Goal: Information Seeking & Learning: Learn about a topic

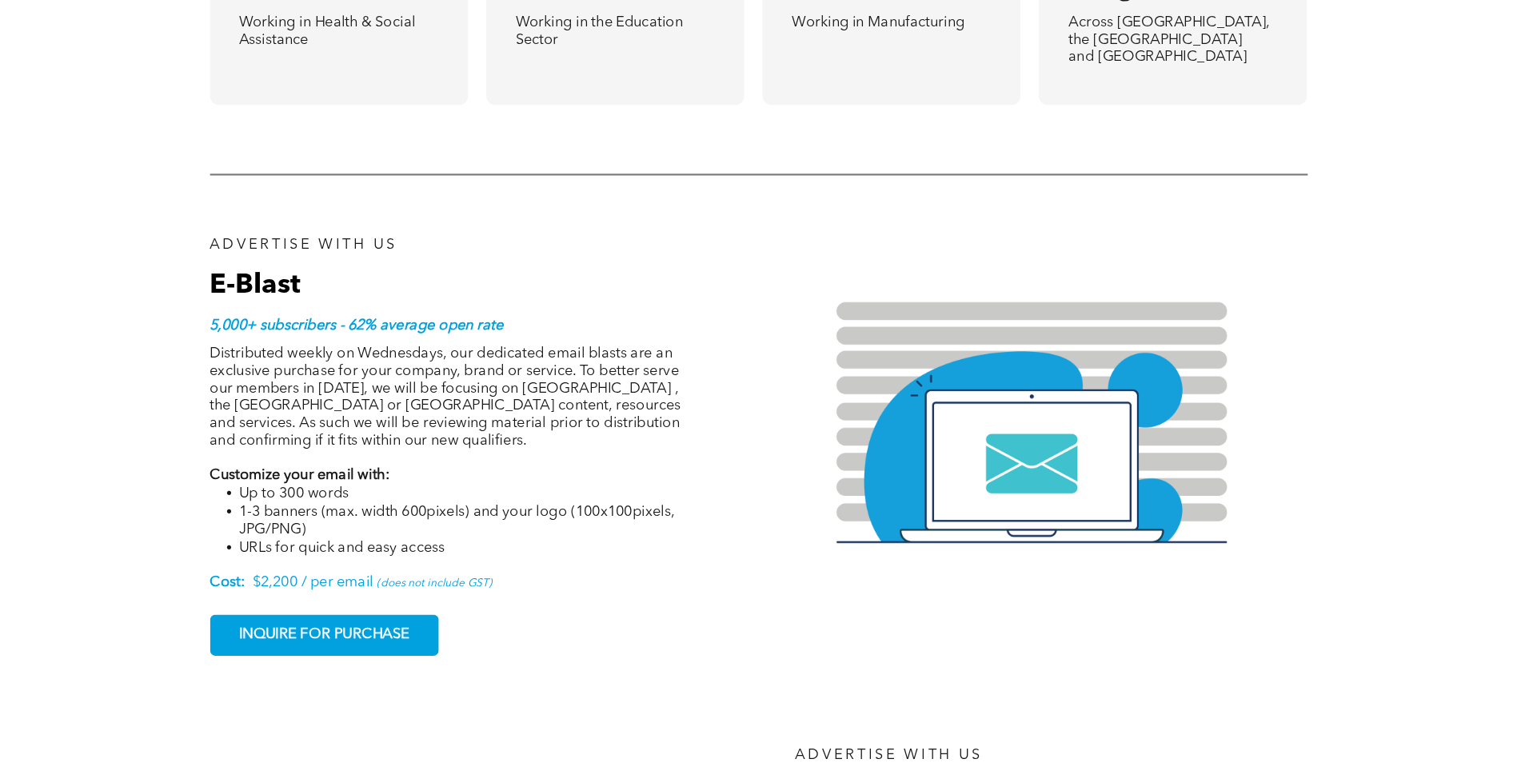
scroll to position [1439, 0]
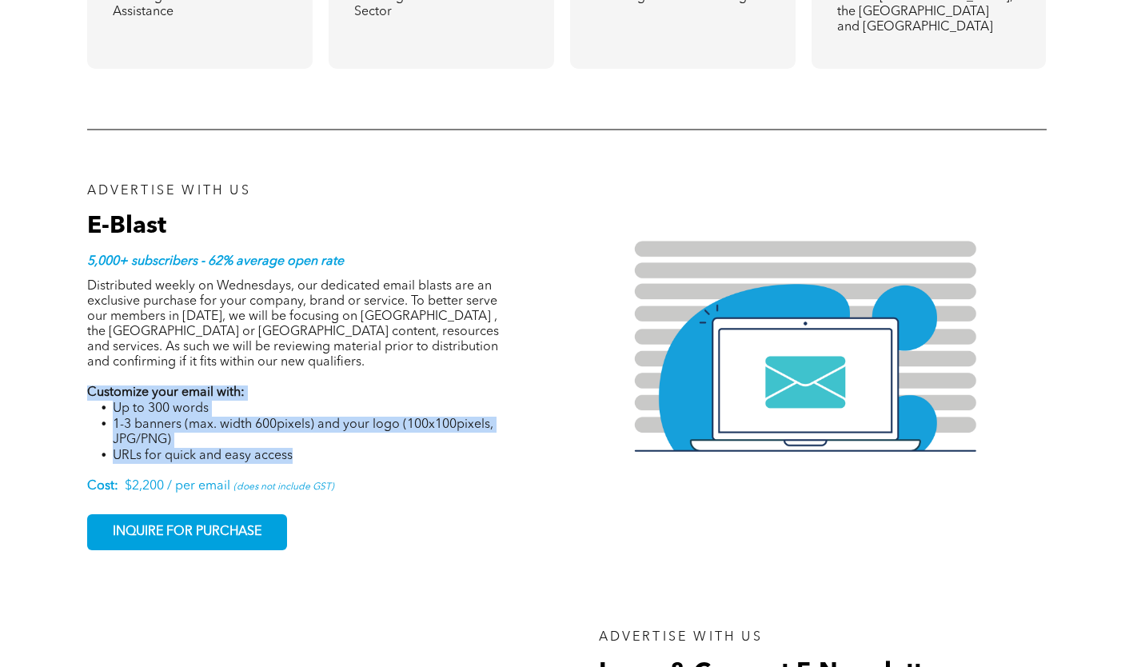
drag, startPoint x: 298, startPoint y: 425, endPoint x: 59, endPoint y: 365, distance: 246.4
copy div "Customize your email with: Up to 300 words 1-3 banners (max. width 600pixels) a…"
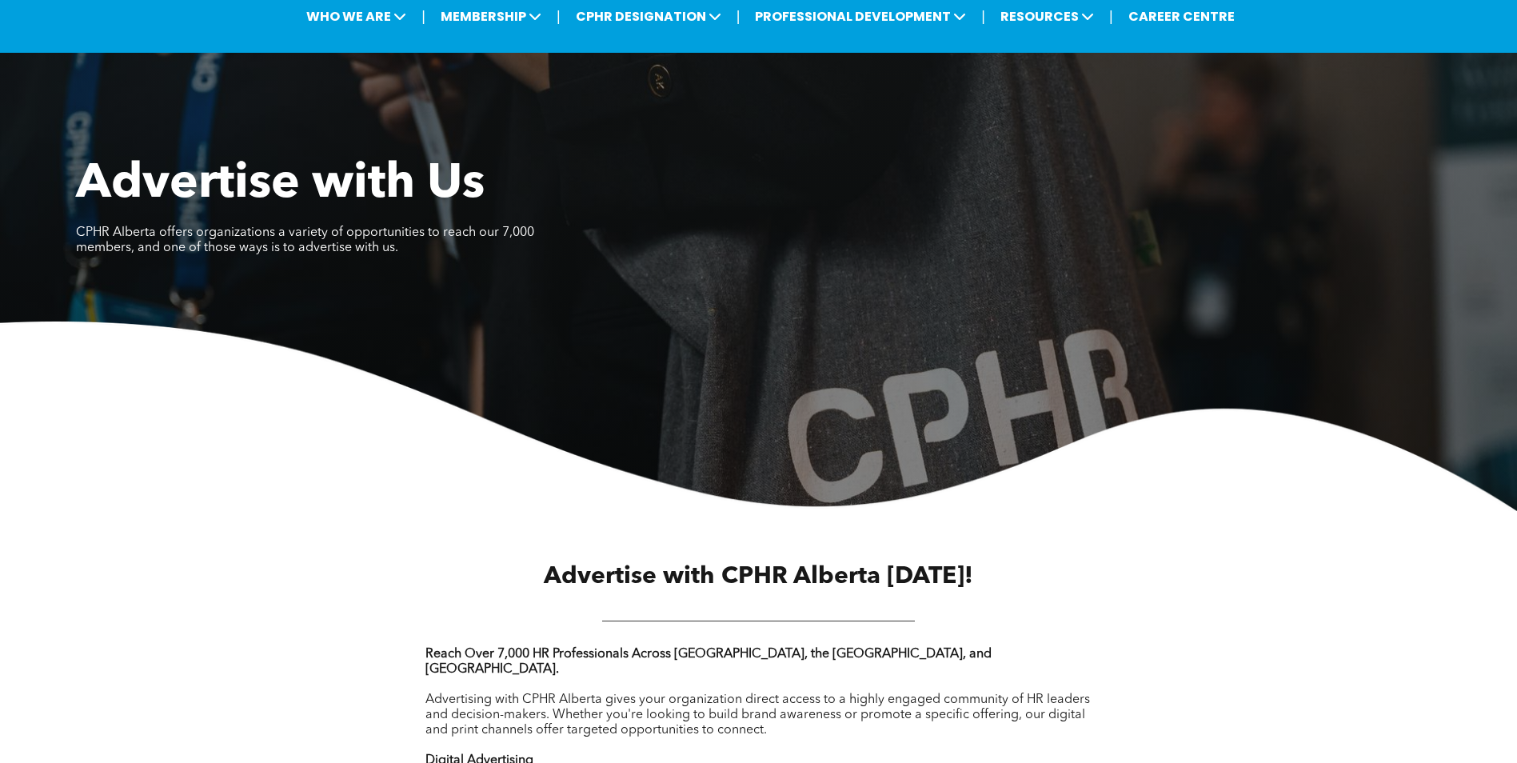
scroll to position [0, 0]
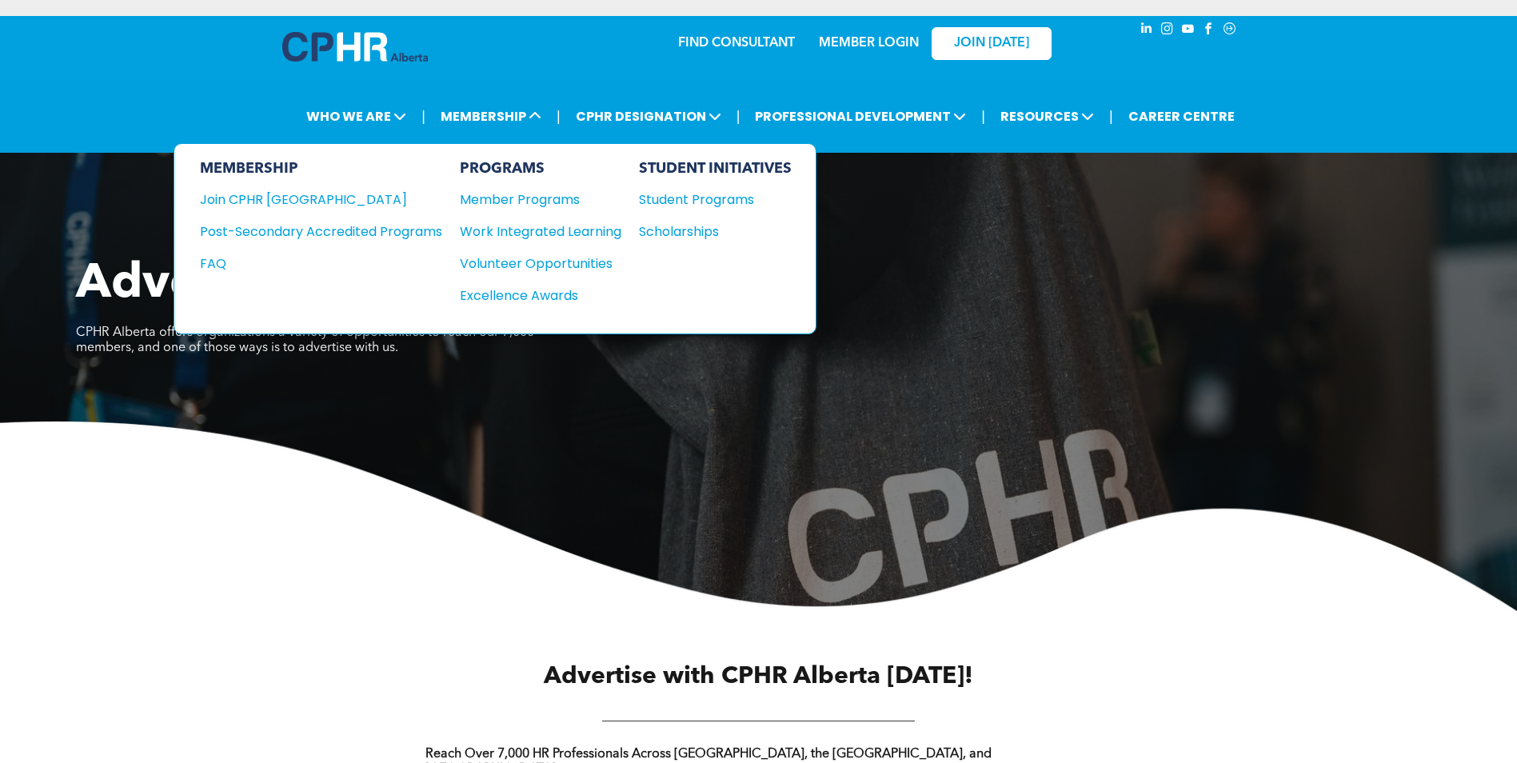
click at [510, 195] on div "Member Programs" at bounding box center [532, 199] width 145 height 20
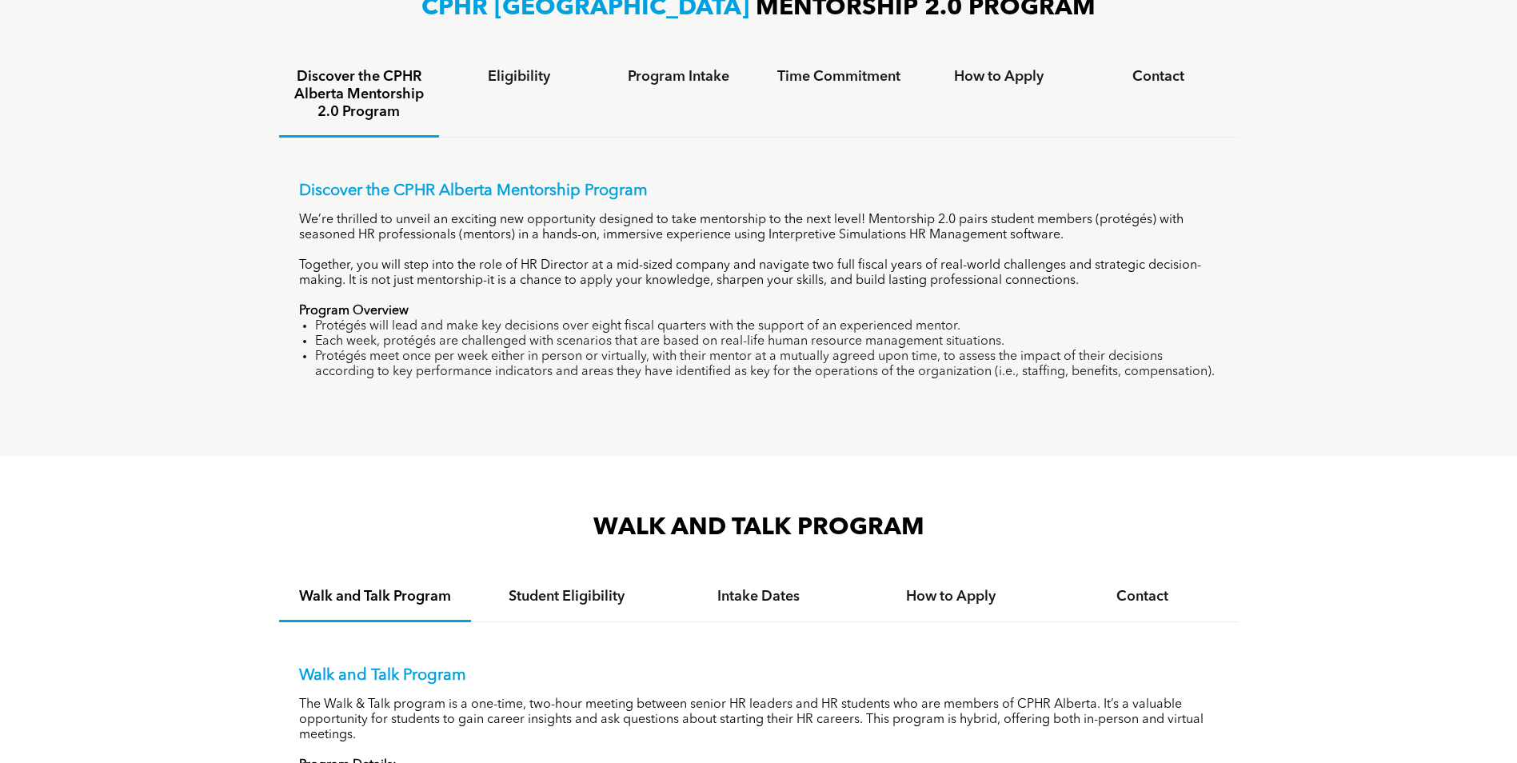
scroll to position [1039, 0]
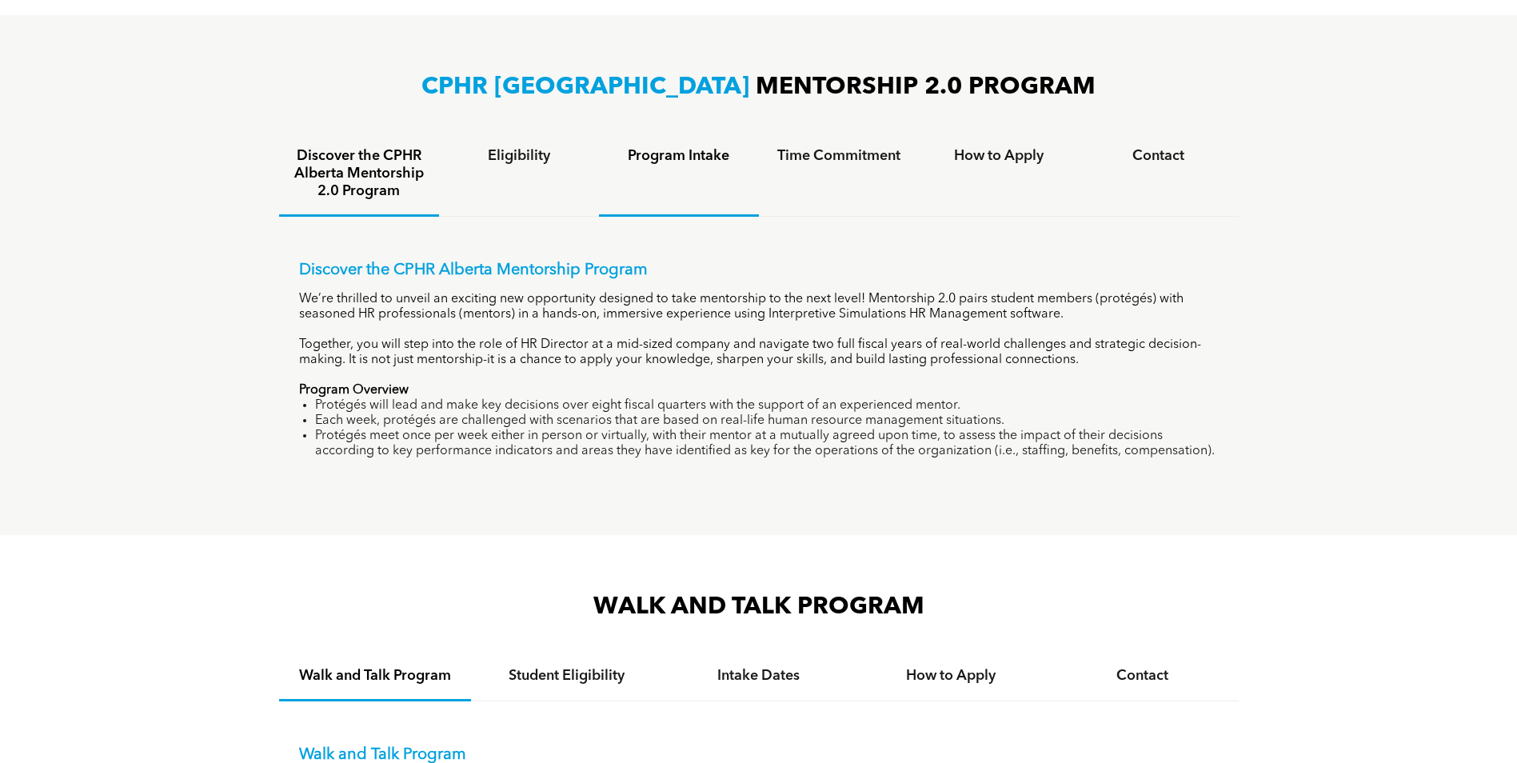
click at [652, 165] on div "Program Intake" at bounding box center [679, 175] width 160 height 84
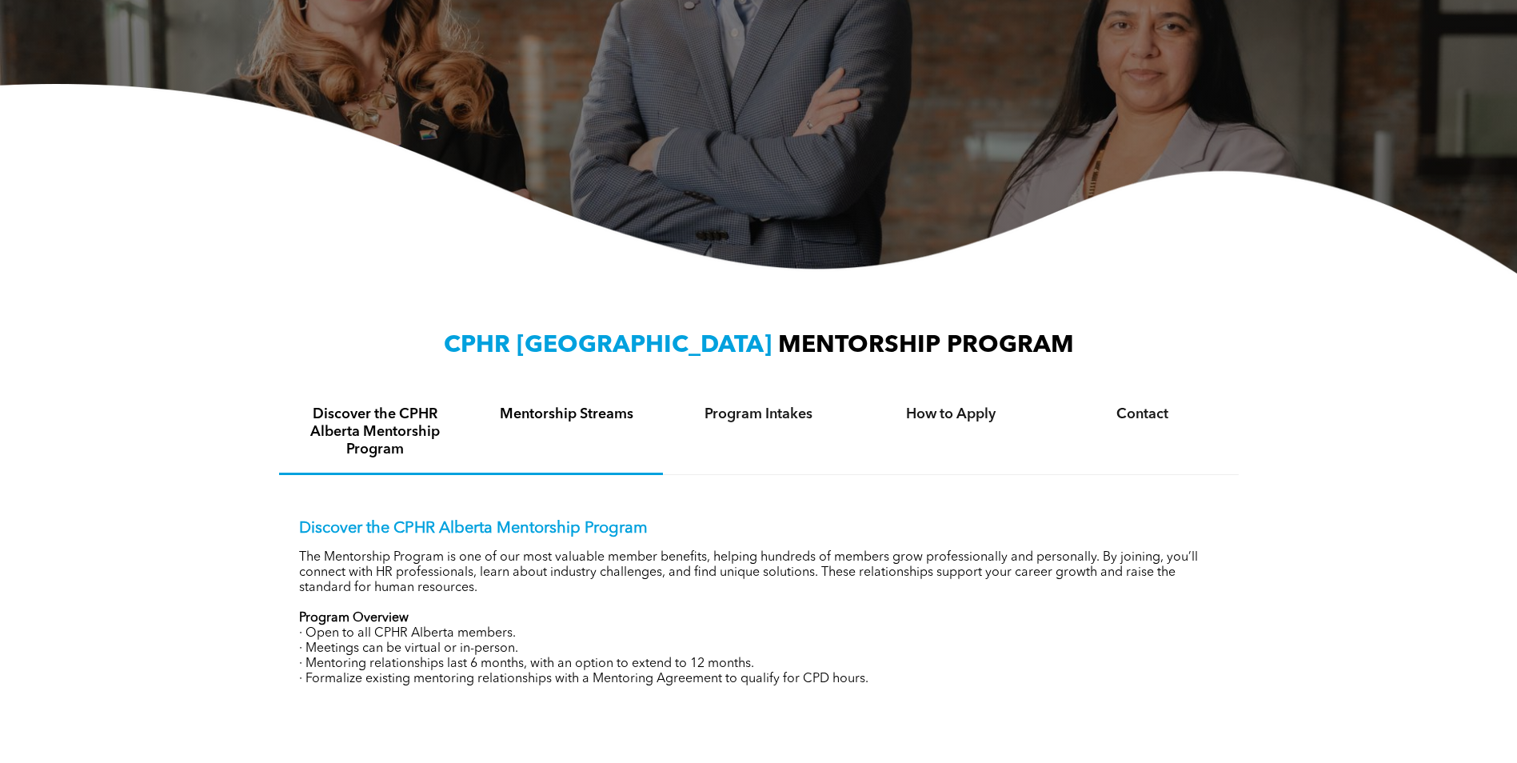
scroll to position [320, 0]
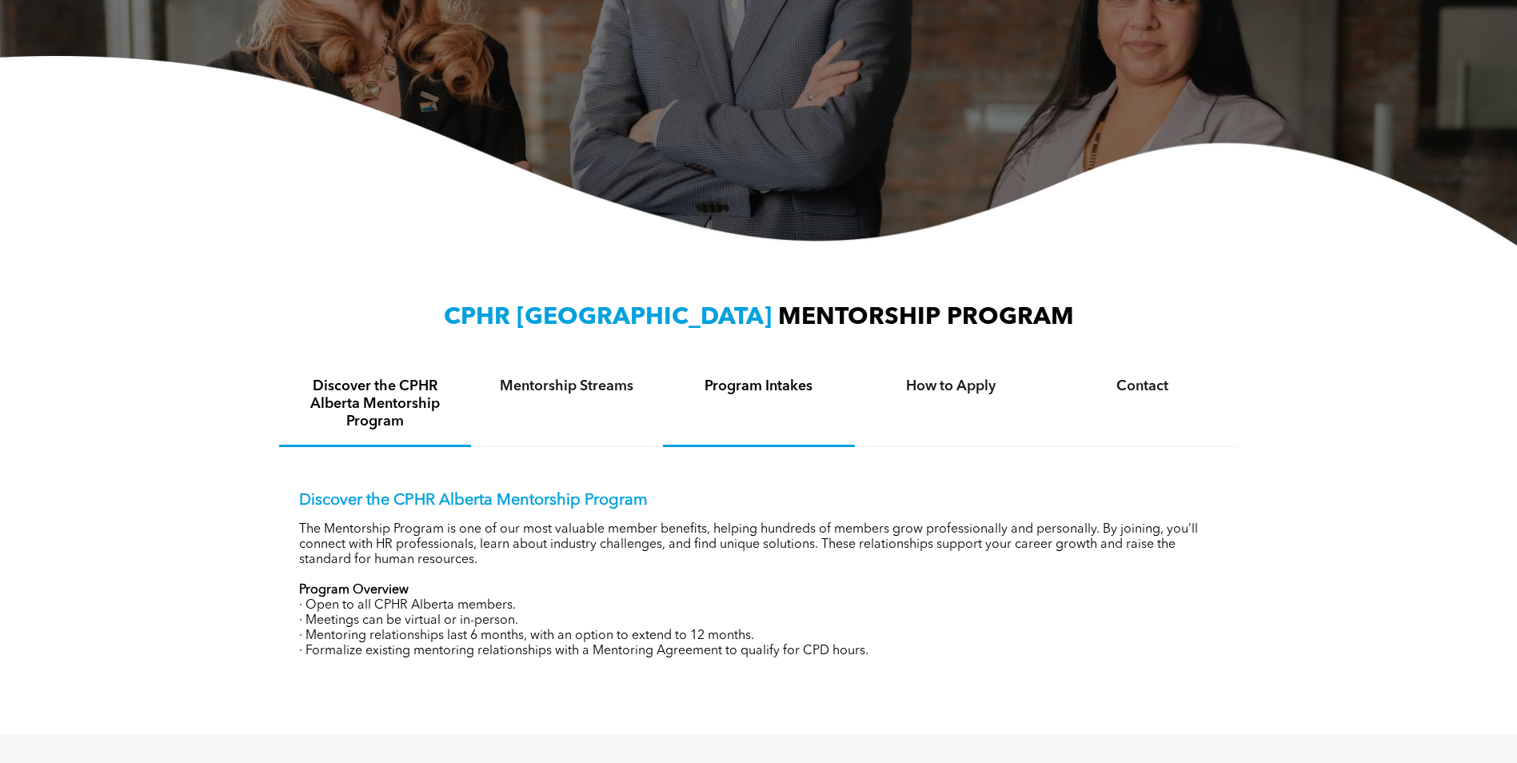
click at [711, 399] on div "Program Intakes" at bounding box center [759, 405] width 192 height 84
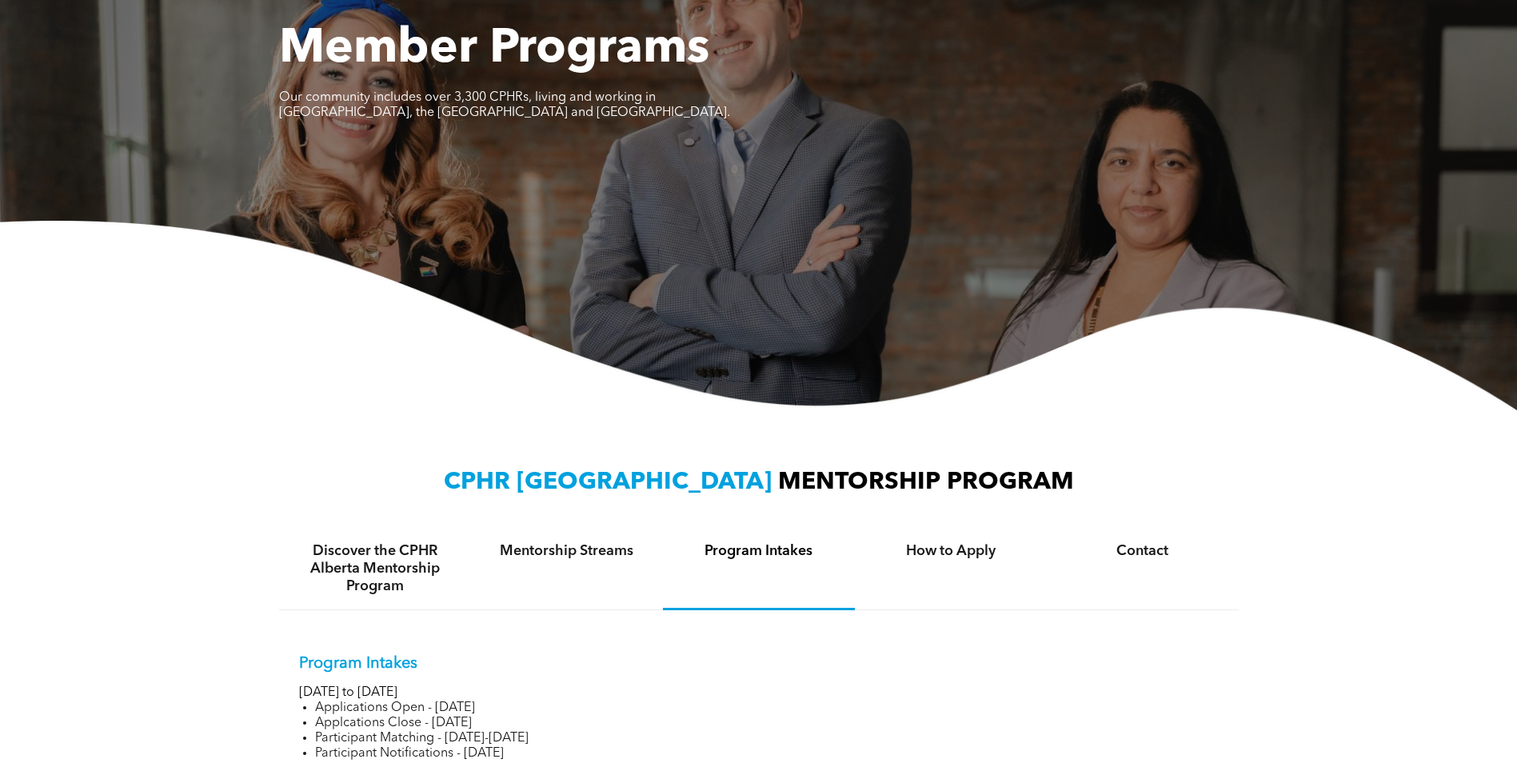
scroll to position [0, 0]
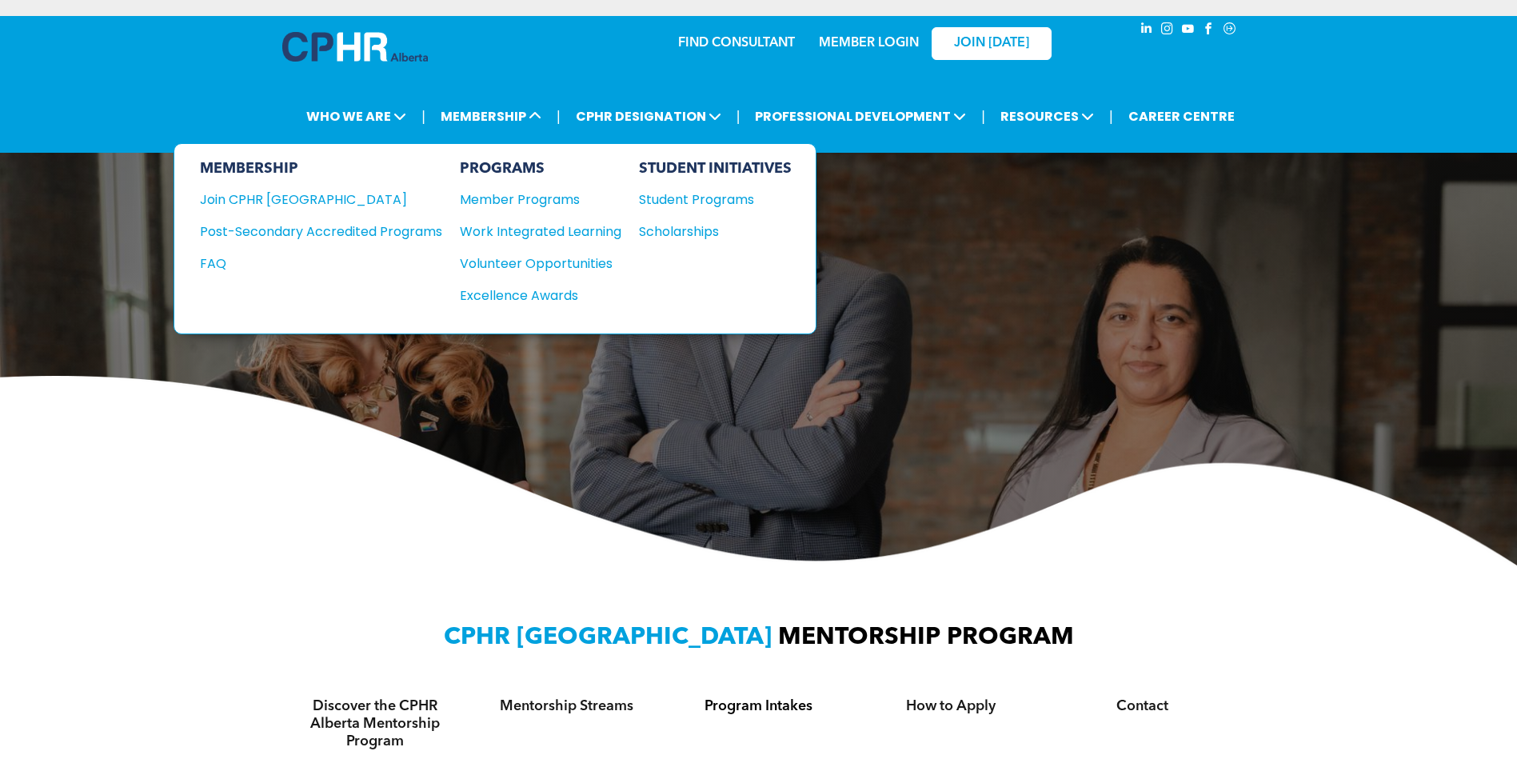
click at [670, 197] on div "Student Programs" at bounding box center [708, 199] width 138 height 20
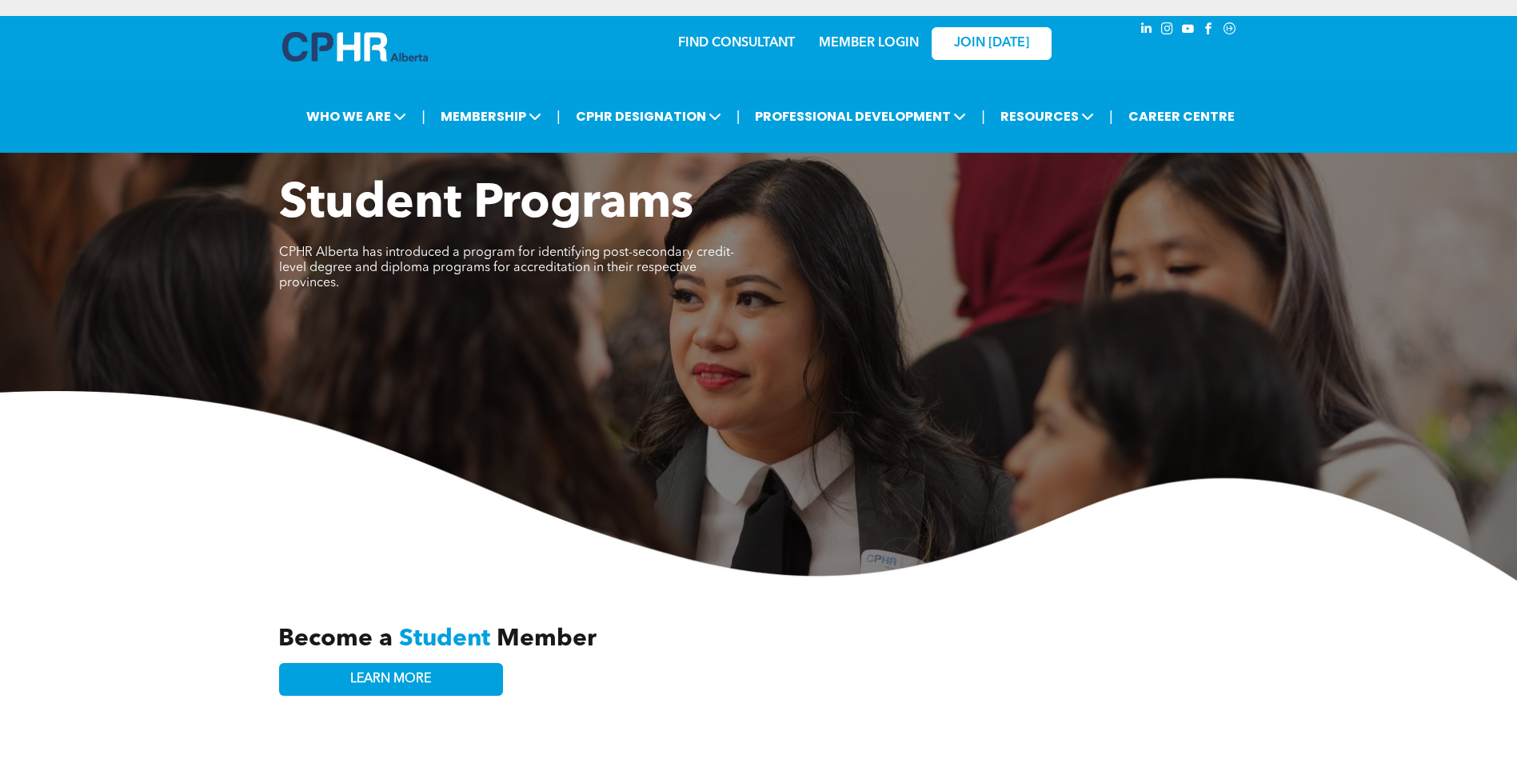
click at [174, 464] on img at bounding box center [758, 485] width 1517 height 189
click at [360, 672] on span "LEARN MORE" at bounding box center [390, 679] width 81 height 15
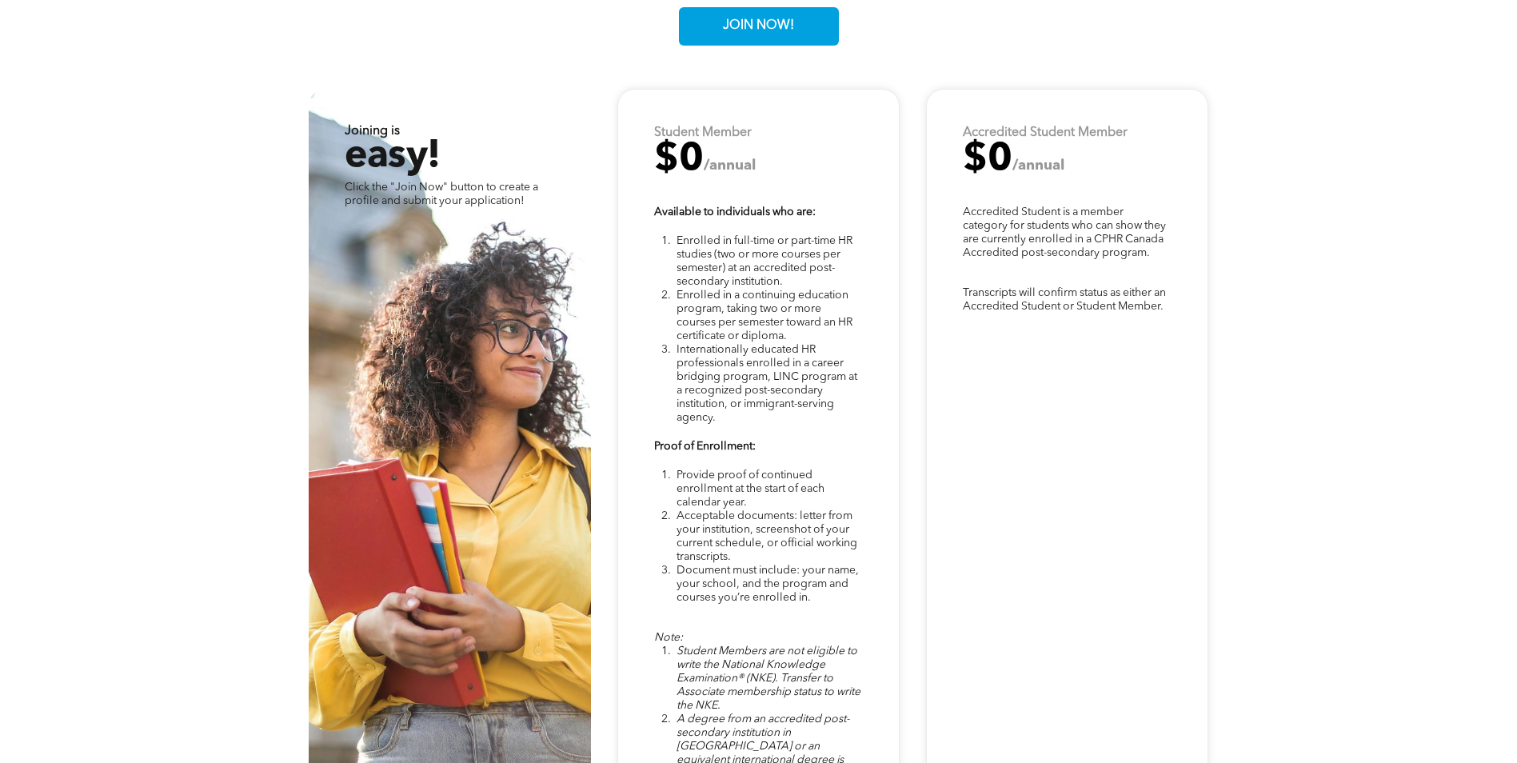
scroll to position [4335, 0]
